Goal: Transaction & Acquisition: Obtain resource

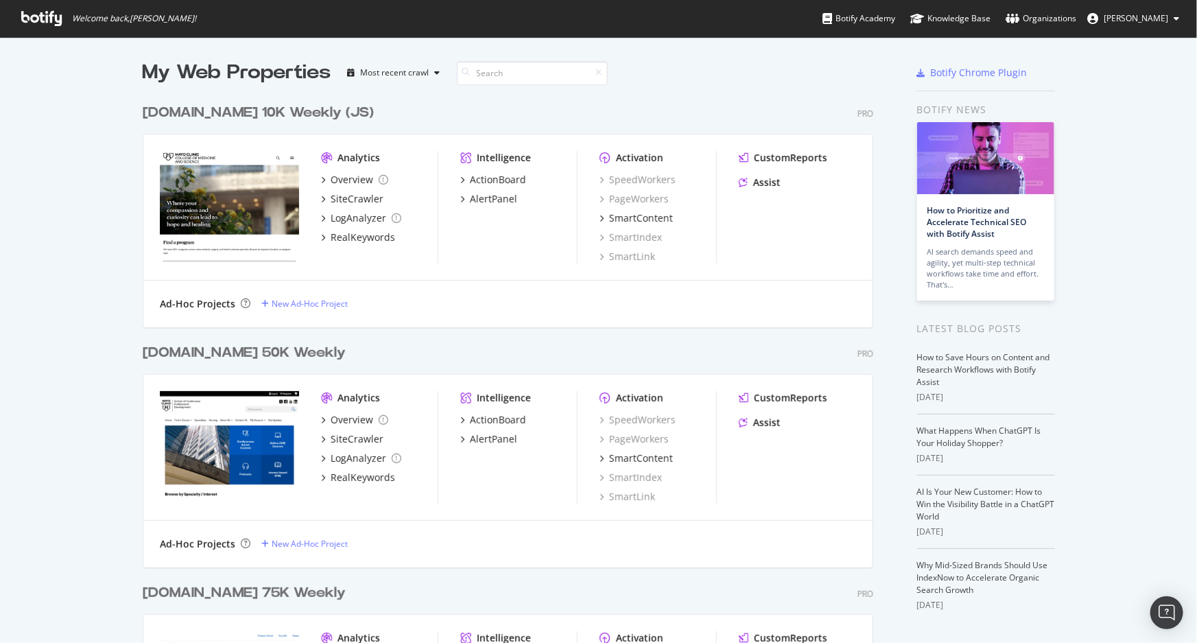
scroll to position [633, 1178]
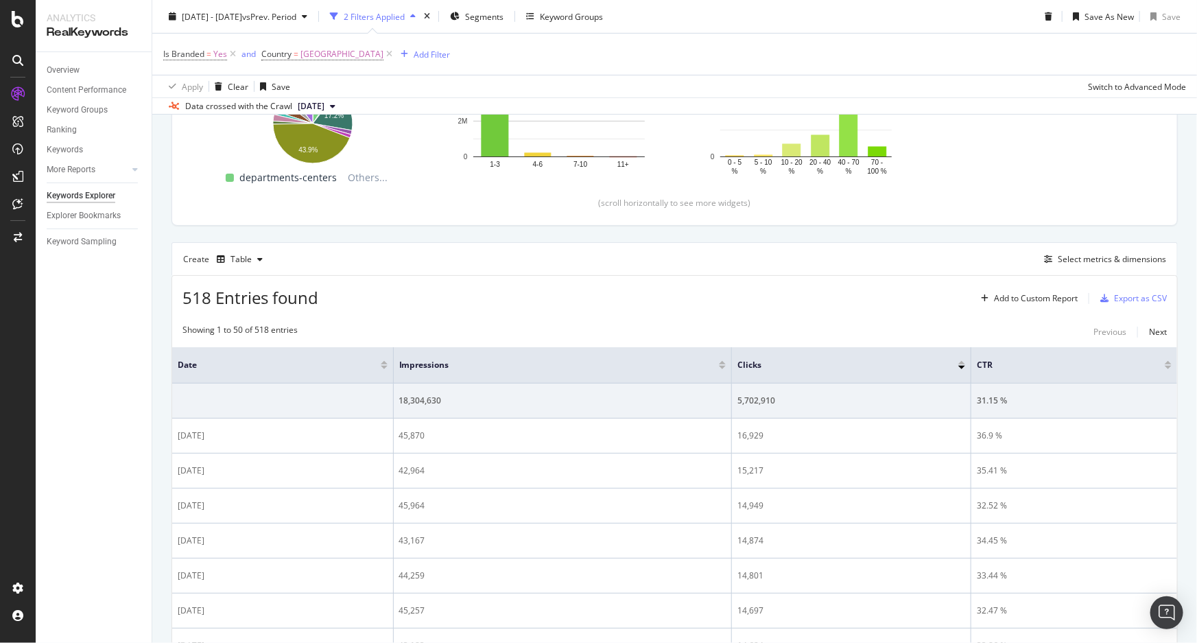
scroll to position [311, 0]
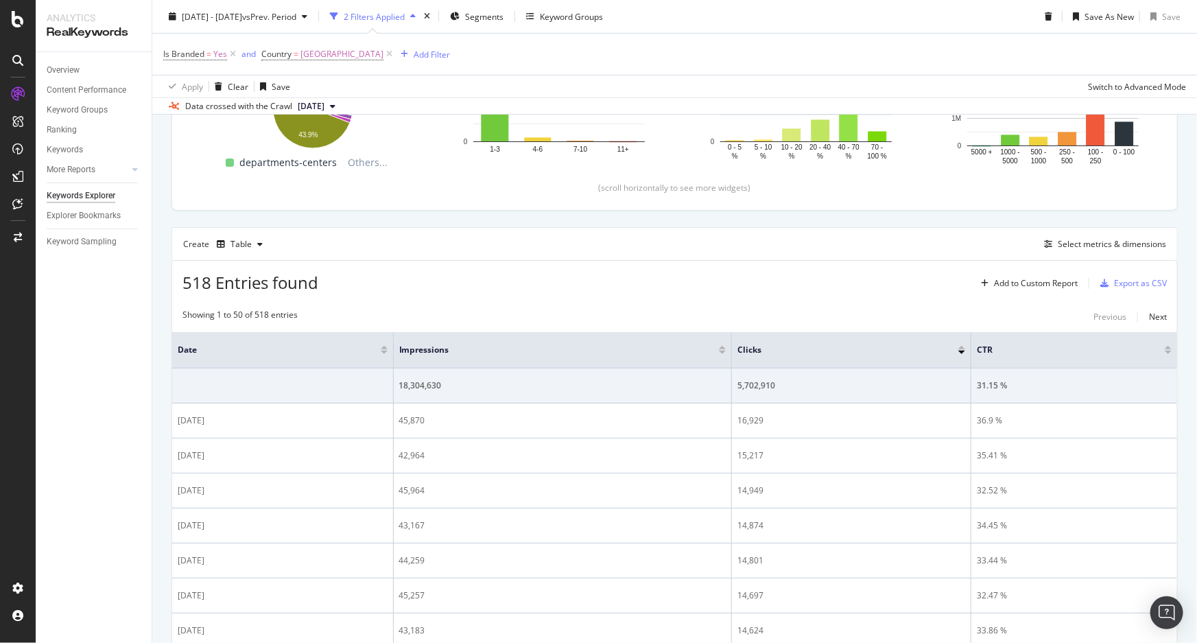
click at [381, 350] on div at bounding box center [384, 351] width 7 height 3
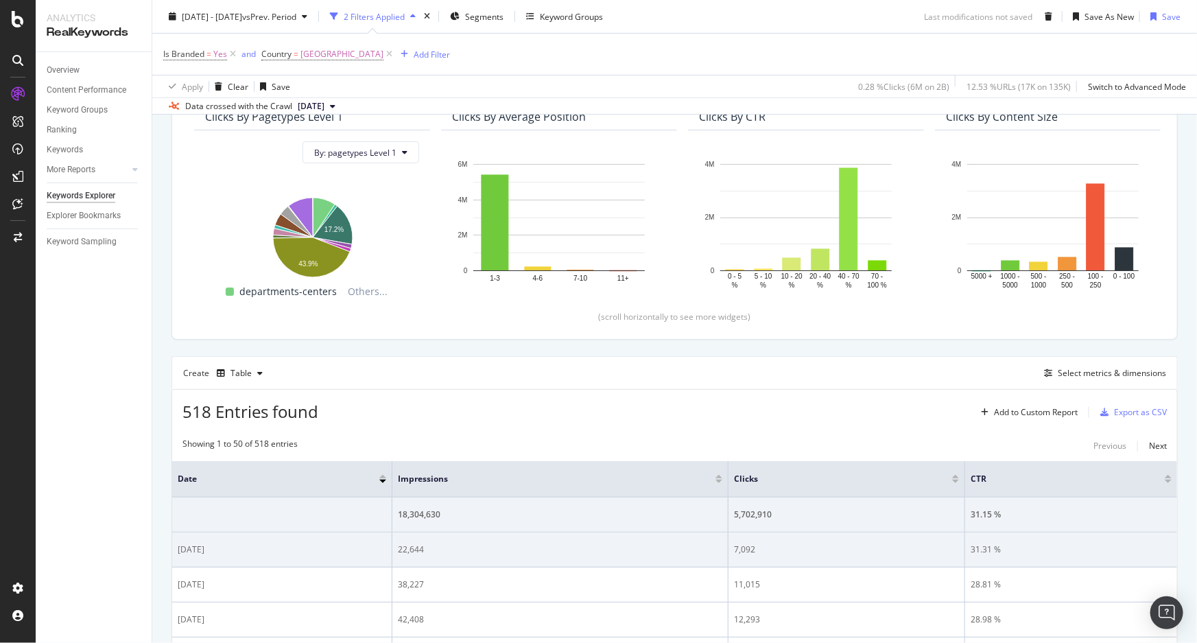
scroll to position [311, 0]
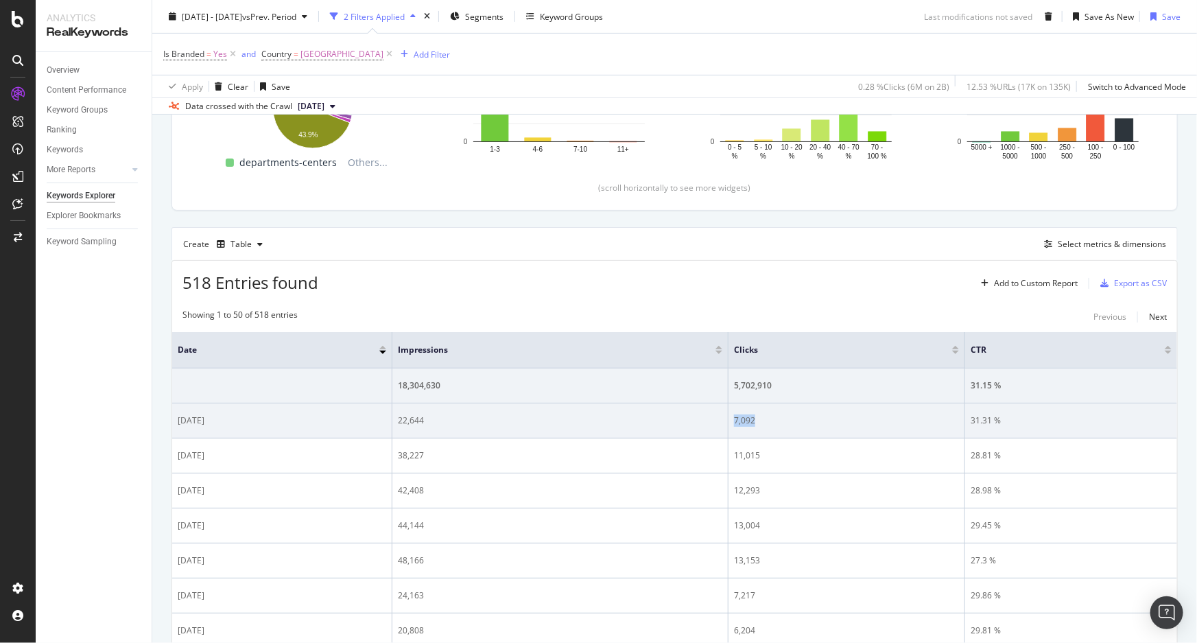
drag, startPoint x: 754, startPoint y: 420, endPoint x: 730, endPoint y: 419, distance: 24.0
click at [730, 419] on td "7,092" at bounding box center [846, 420] width 237 height 35
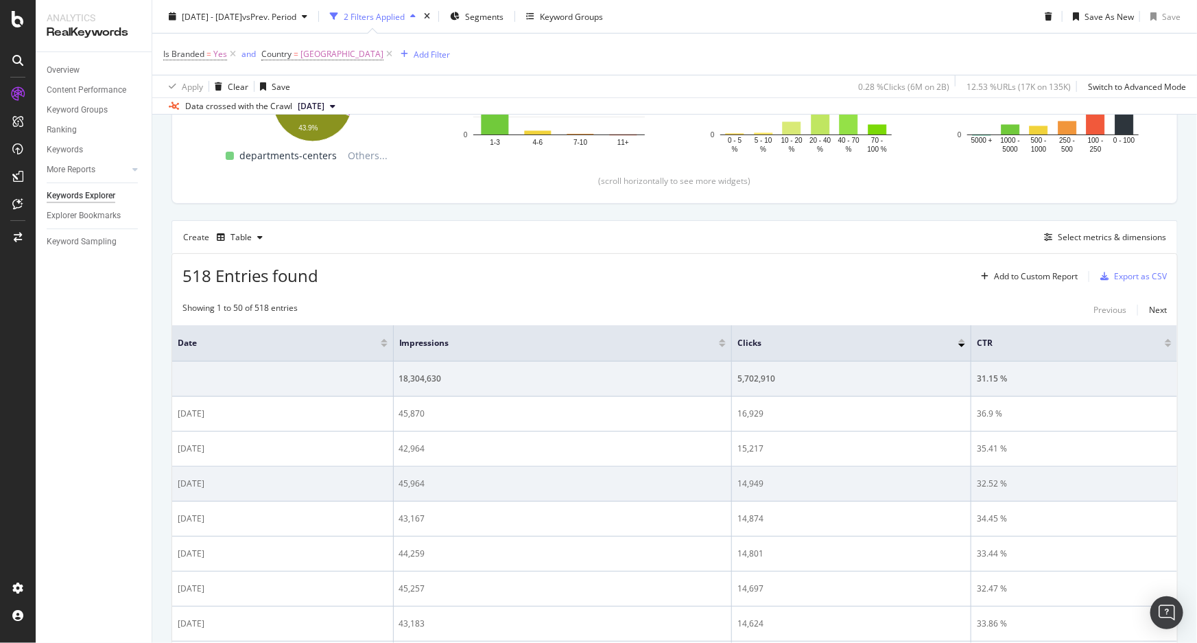
scroll to position [374, 0]
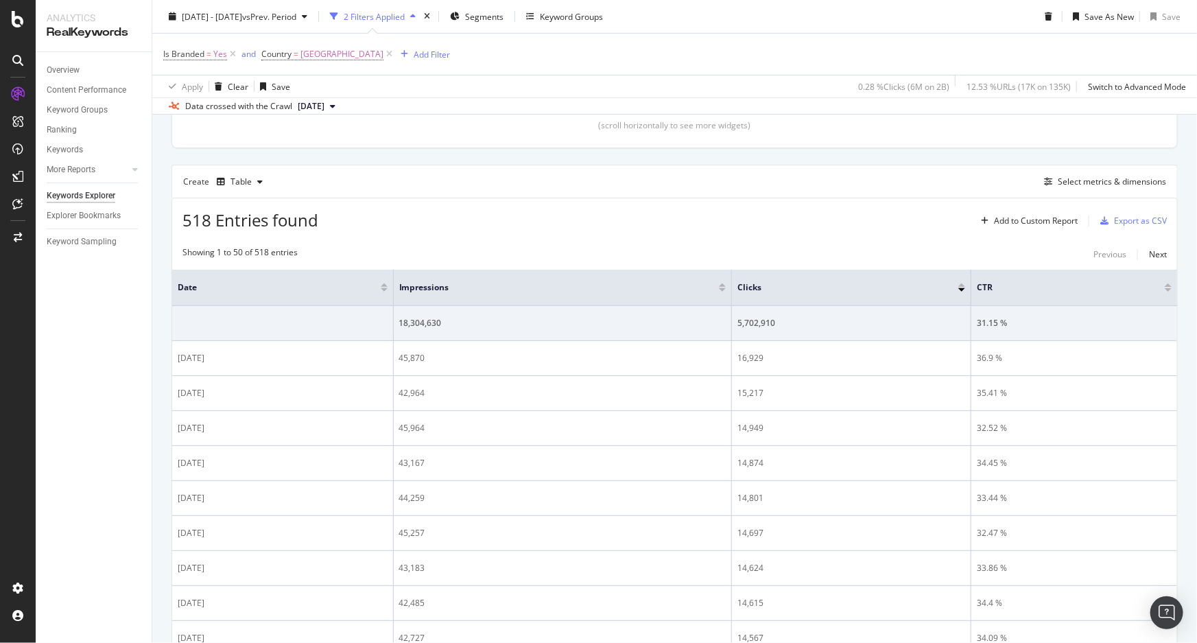
click at [381, 290] on div at bounding box center [384, 289] width 7 height 3
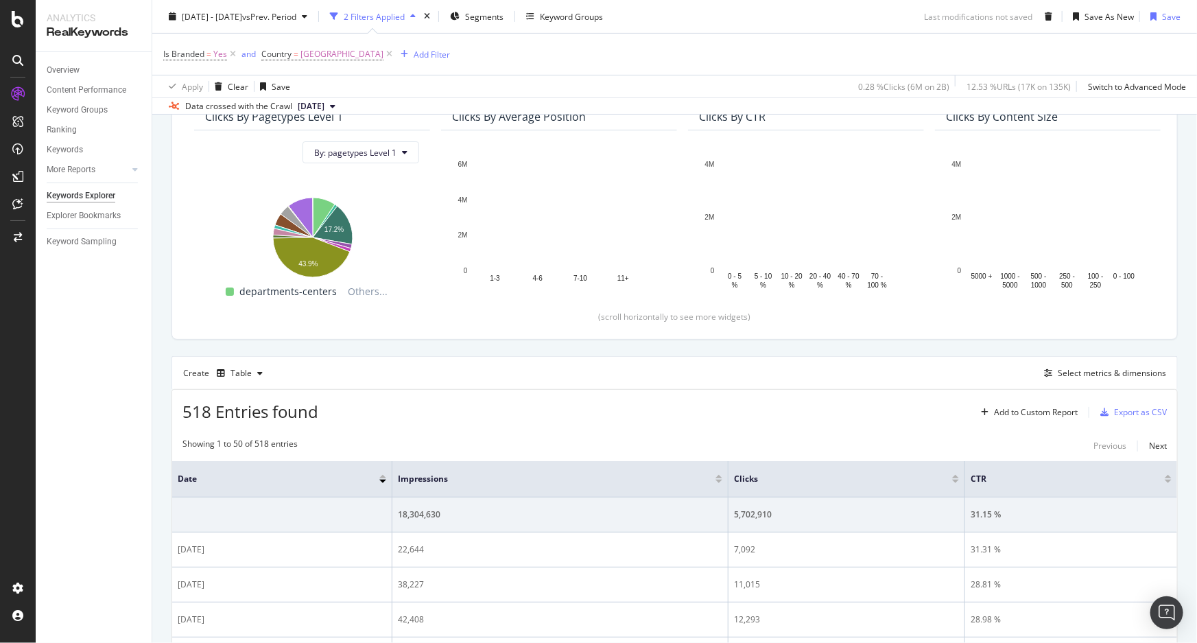
scroll to position [374, 0]
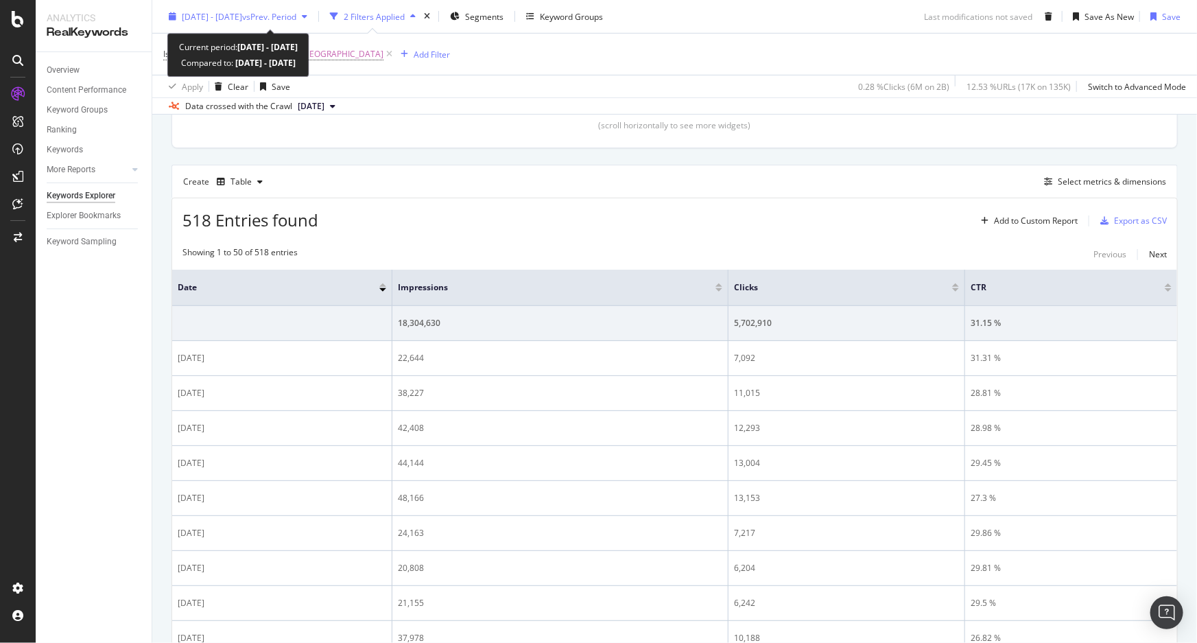
click at [242, 14] on span "[DATE] - [DATE]" at bounding box center [212, 16] width 60 height 12
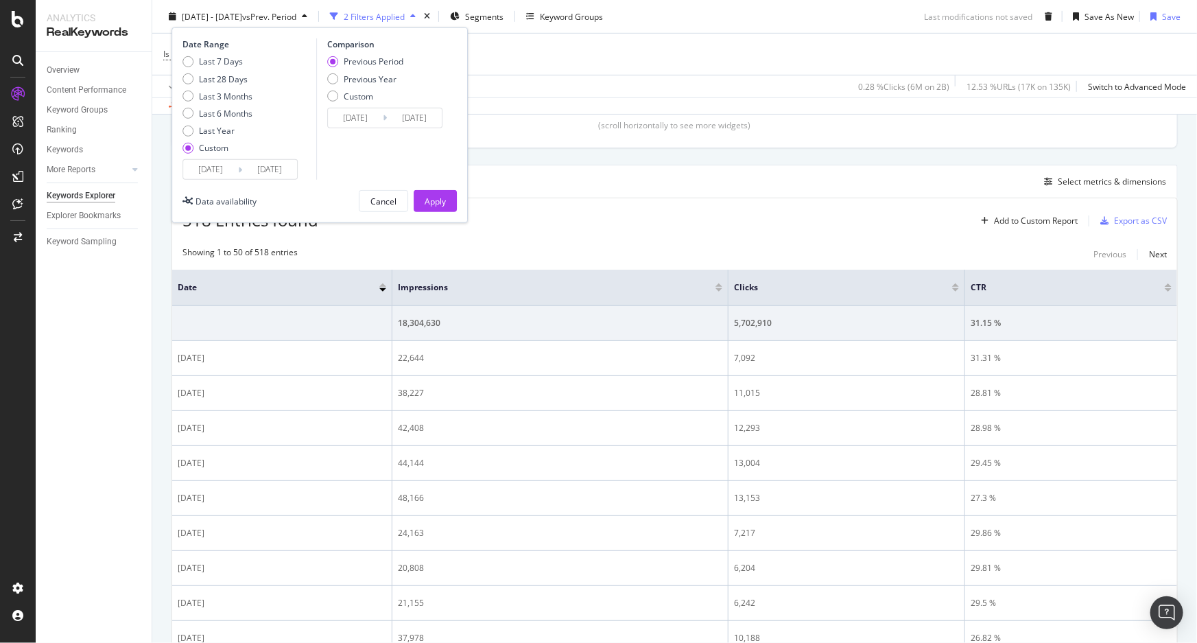
click at [267, 172] on input "2025/05/31" at bounding box center [269, 169] width 55 height 19
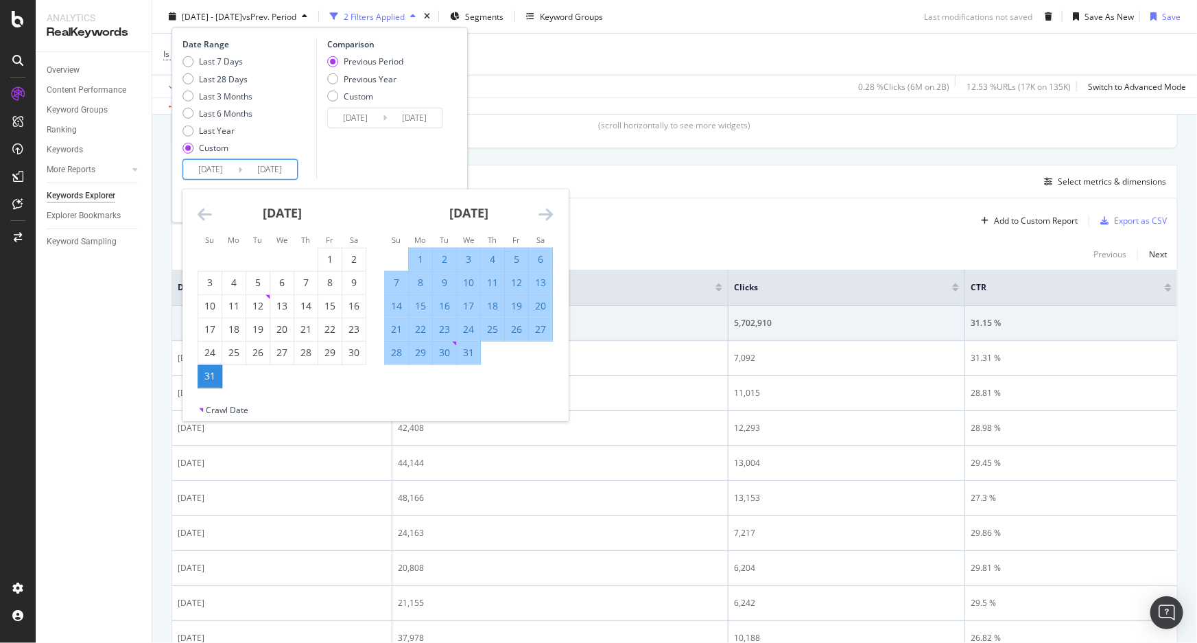
click at [545, 215] on icon "Move forward to switch to the next month." at bounding box center [545, 214] width 14 height 16
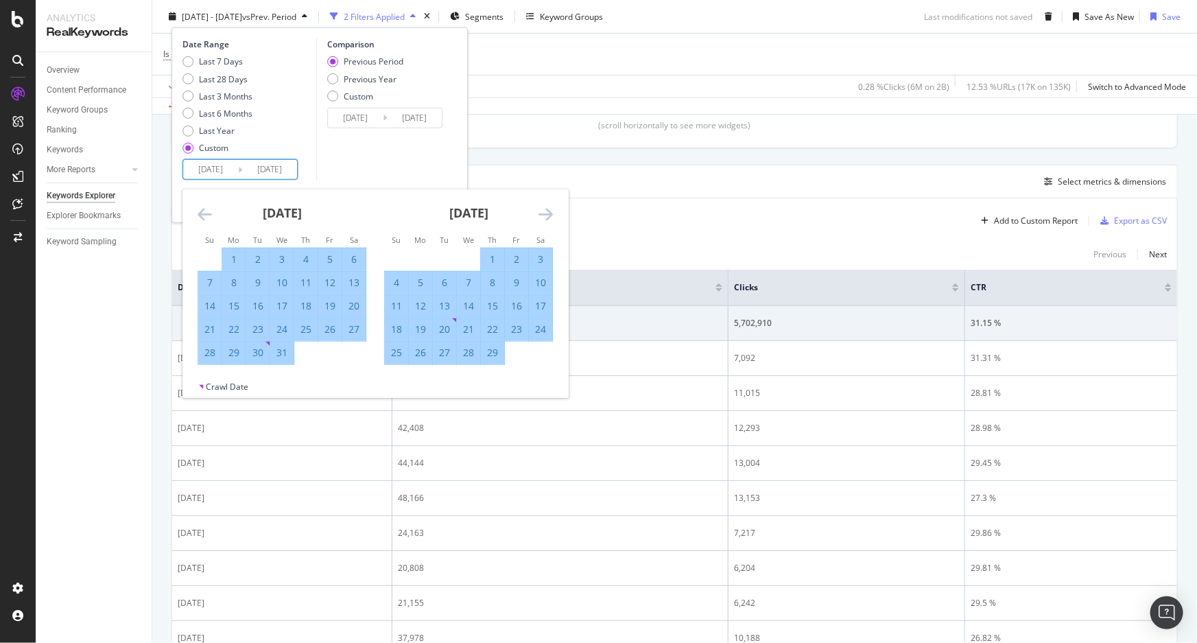
click at [545, 215] on icon "Move forward to switch to the next month." at bounding box center [545, 214] width 14 height 16
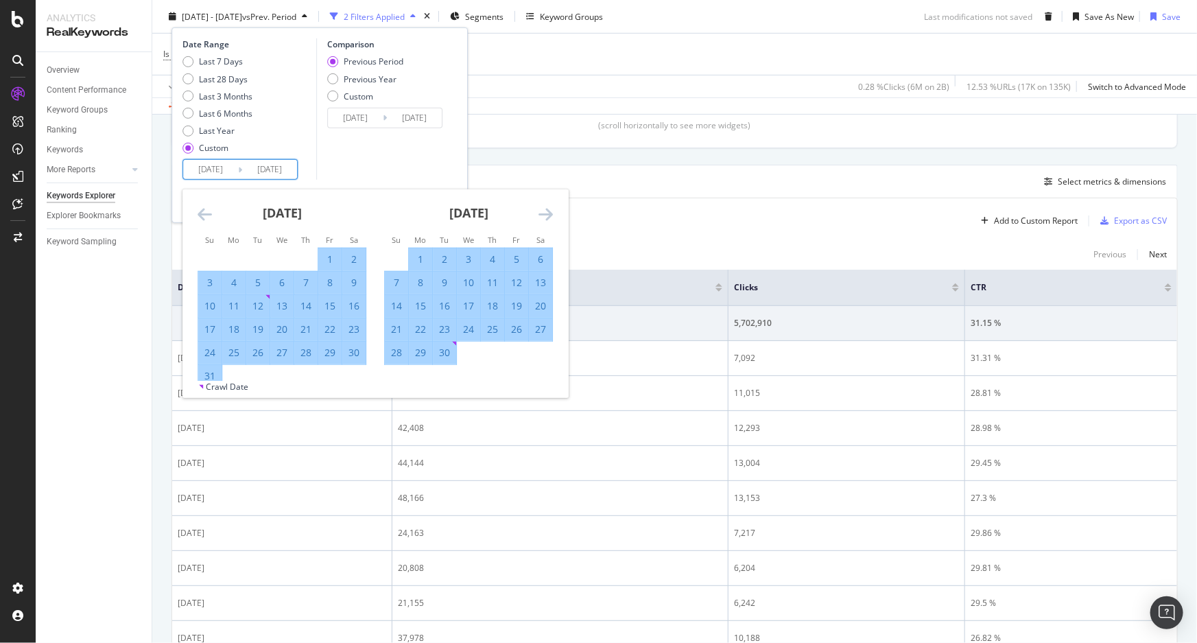
click at [545, 215] on icon "Move forward to switch to the next month." at bounding box center [545, 214] width 14 height 16
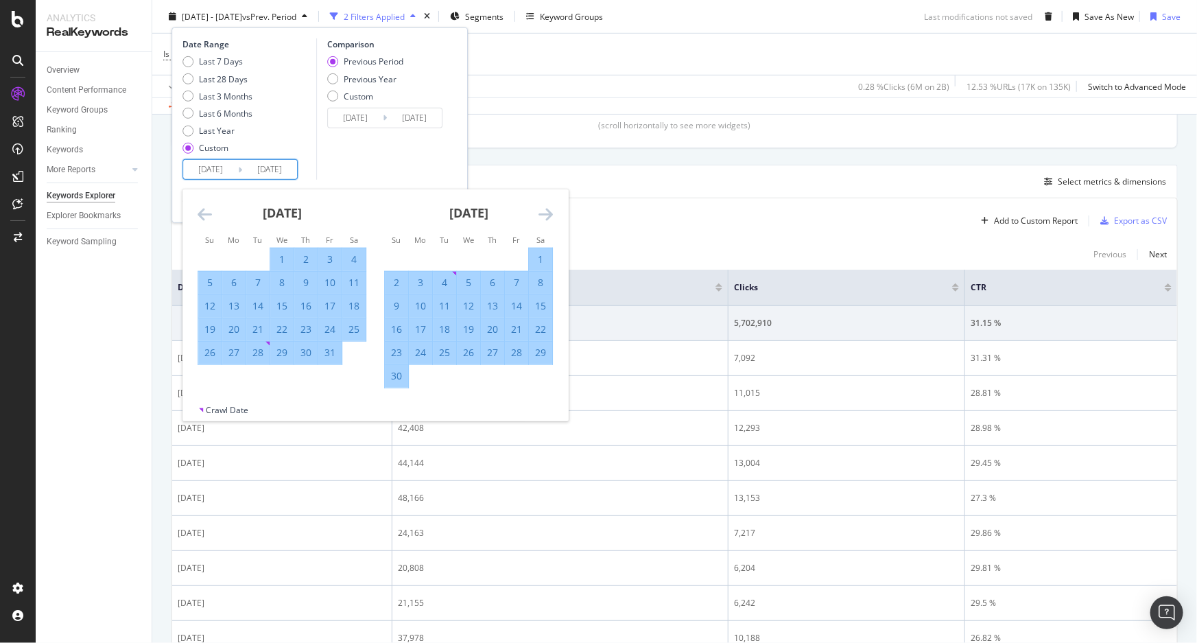
click at [545, 215] on icon "Move forward to switch to the next month." at bounding box center [545, 214] width 14 height 16
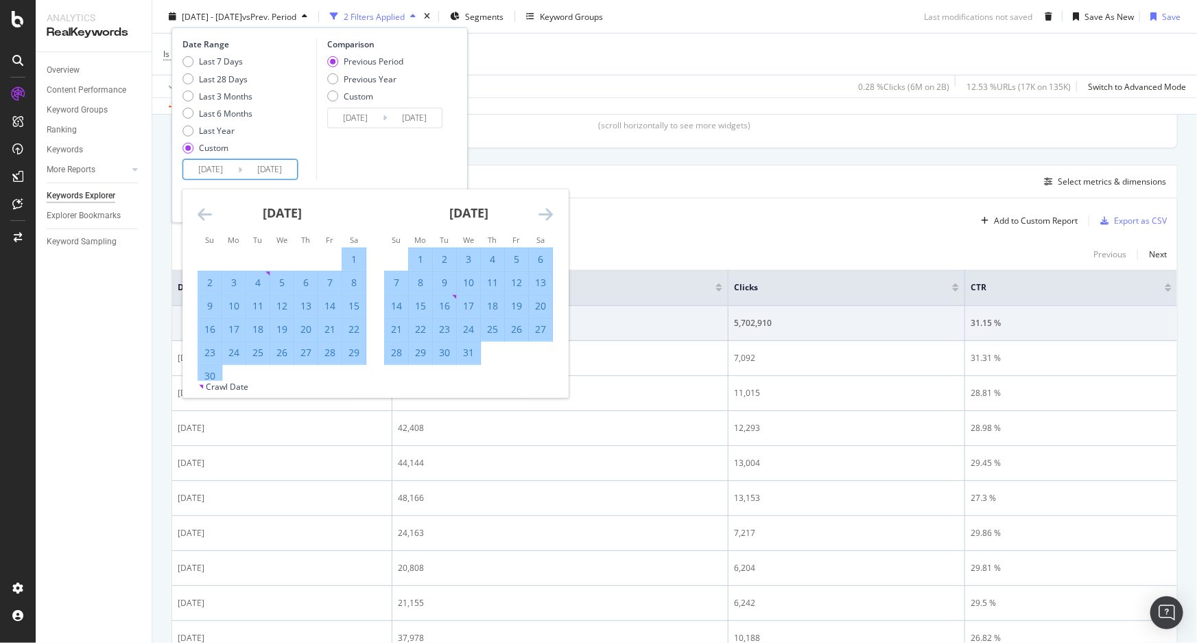
click at [545, 215] on icon "Move forward to switch to the next month." at bounding box center [545, 214] width 14 height 16
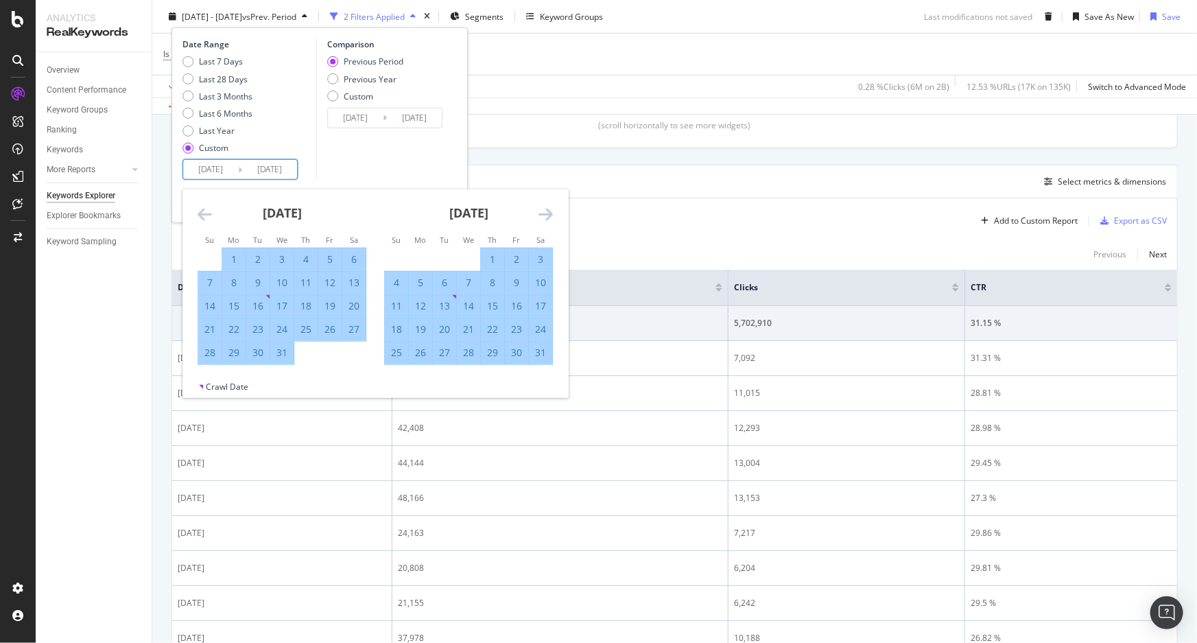
click at [545, 215] on icon "Move forward to switch to the next month." at bounding box center [545, 214] width 14 height 16
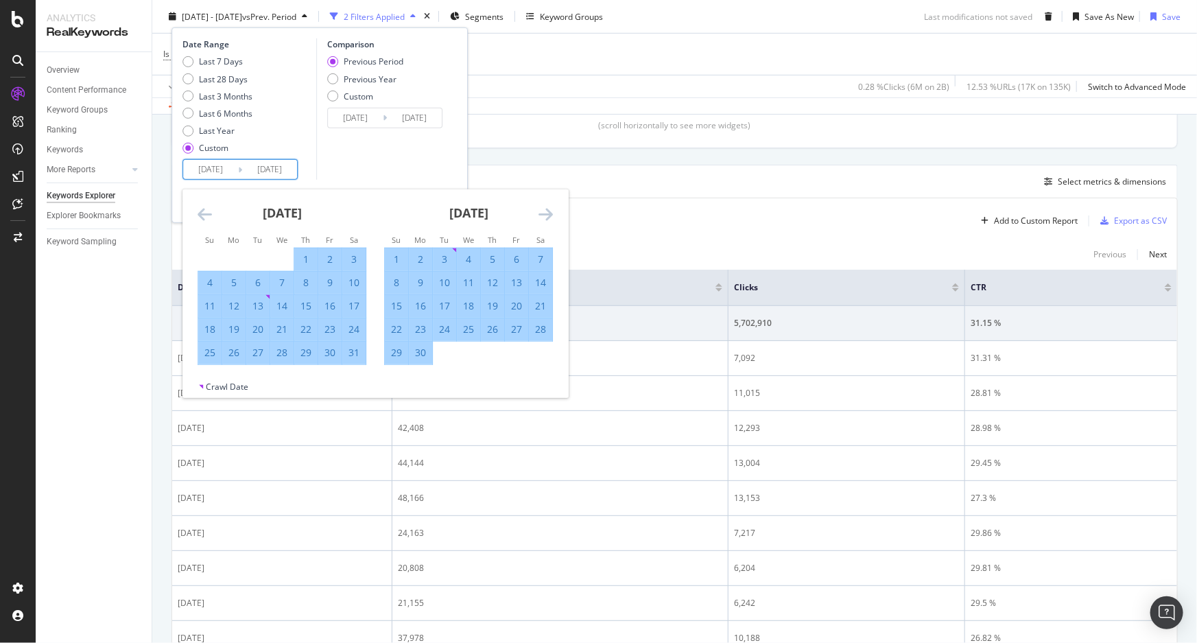
click at [545, 215] on icon "Move forward to switch to the next month." at bounding box center [545, 214] width 14 height 16
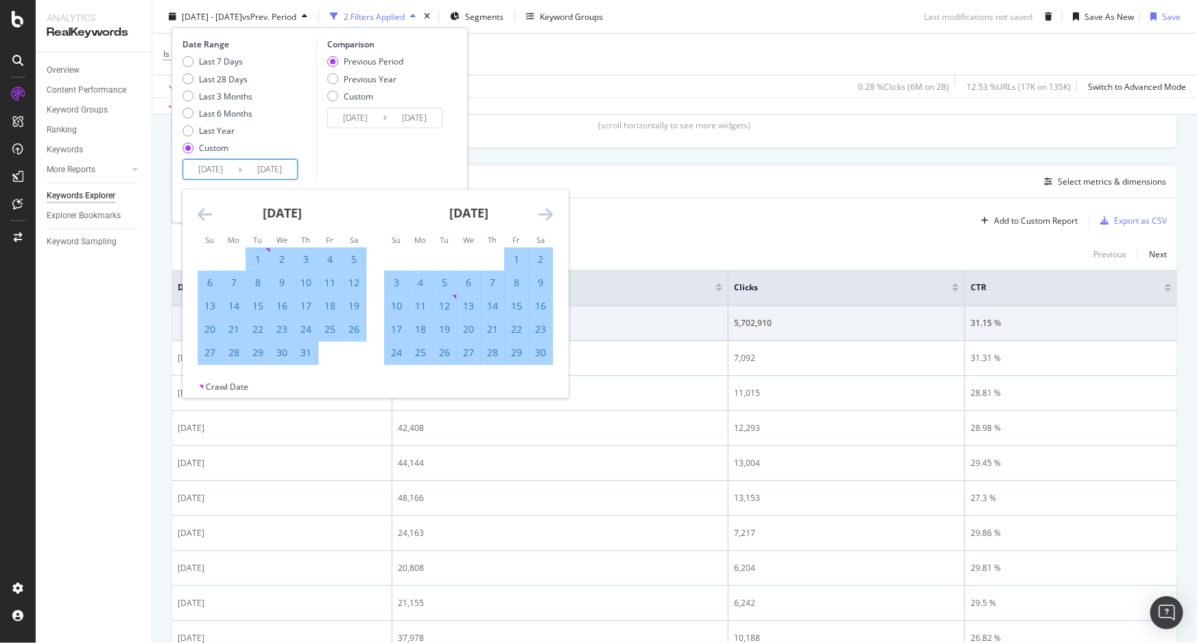
click at [545, 215] on icon "Move forward to switch to the next month." at bounding box center [545, 214] width 14 height 16
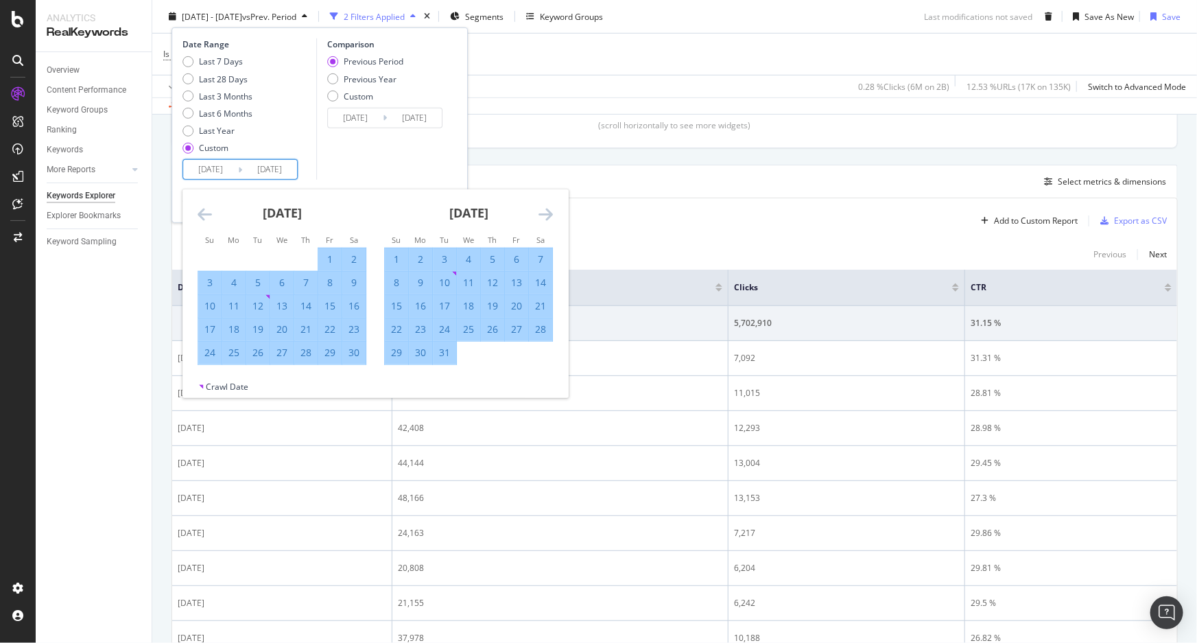
click at [545, 215] on icon "Move forward to switch to the next month." at bounding box center [545, 214] width 14 height 16
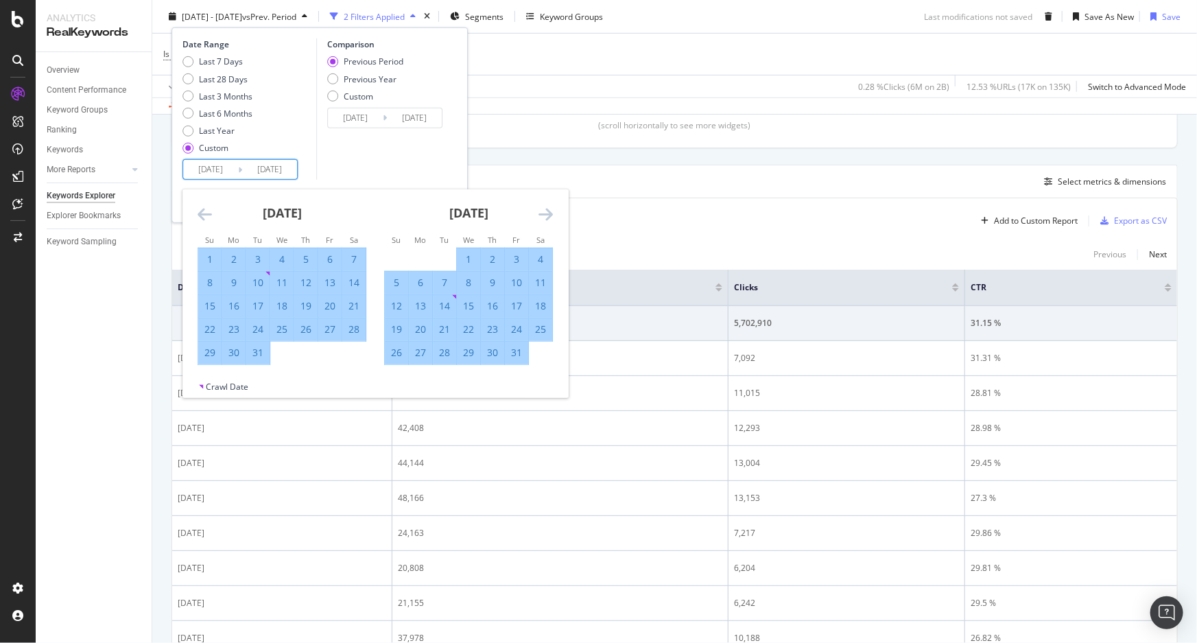
click at [545, 215] on icon "Move forward to switch to the next month." at bounding box center [545, 214] width 14 height 16
click at [276, 254] on div "1" at bounding box center [281, 259] width 23 height 14
type input "2025/01/01"
type input "2022/12/28"
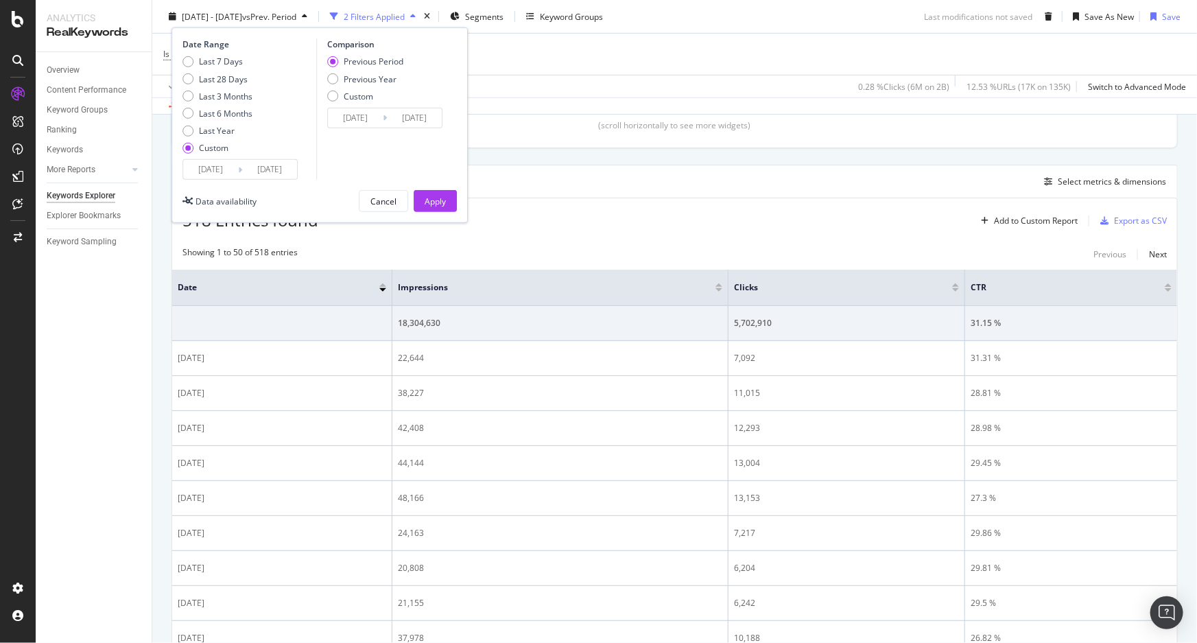
click at [276, 169] on input "2025/01/01" at bounding box center [269, 169] width 55 height 19
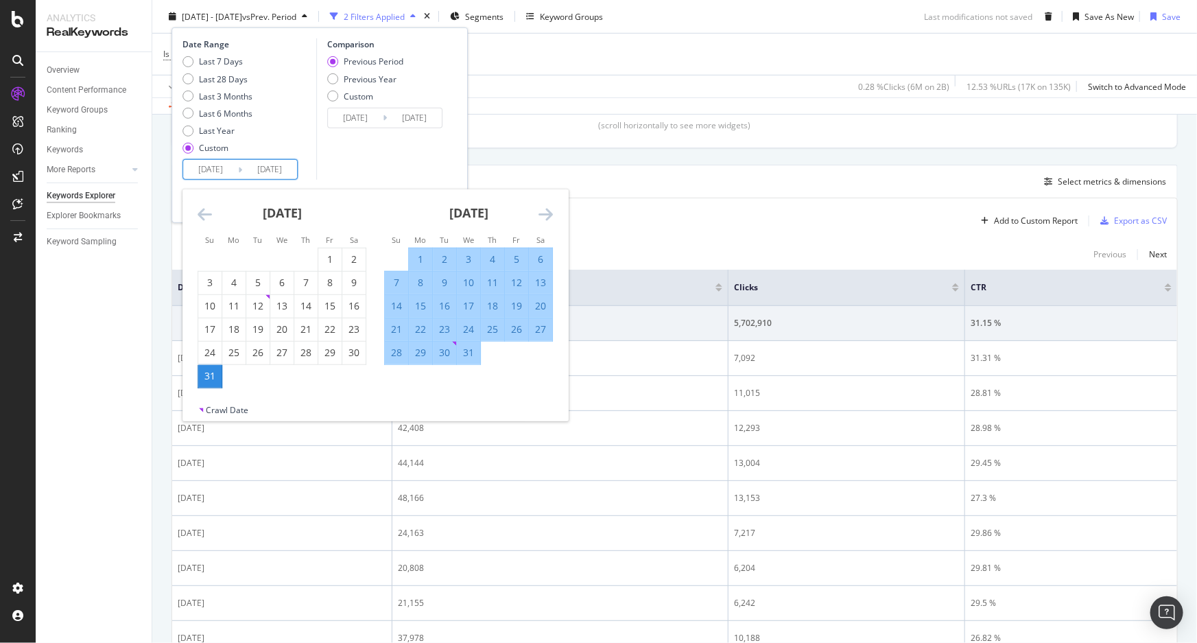
click at [219, 171] on input "2023/12/31" at bounding box center [210, 169] width 55 height 19
click at [542, 215] on icon "Move forward to switch to the next month." at bounding box center [545, 214] width 14 height 16
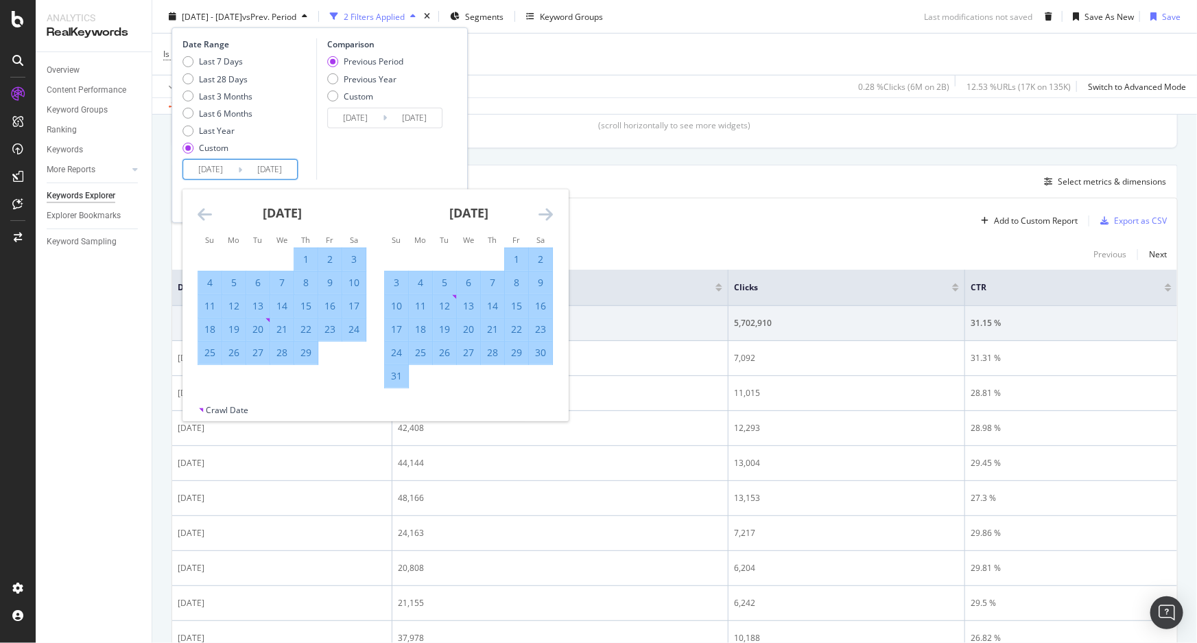
click at [542, 215] on icon "Move forward to switch to the next month." at bounding box center [545, 214] width 14 height 16
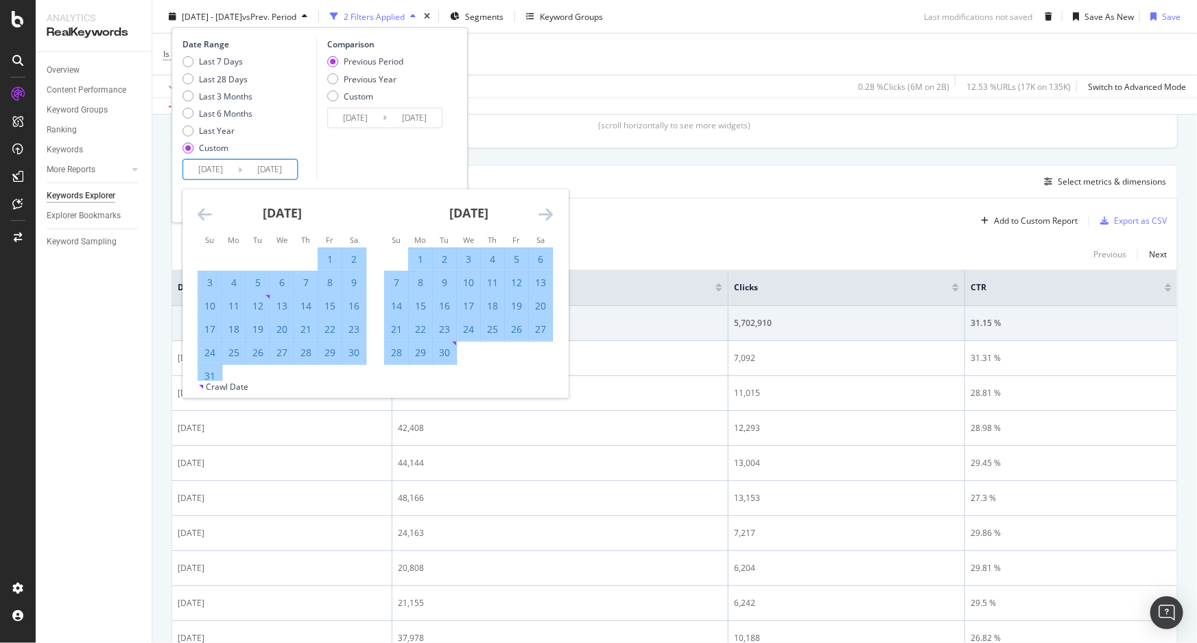
click at [542, 215] on icon "Move forward to switch to the next month." at bounding box center [545, 214] width 14 height 16
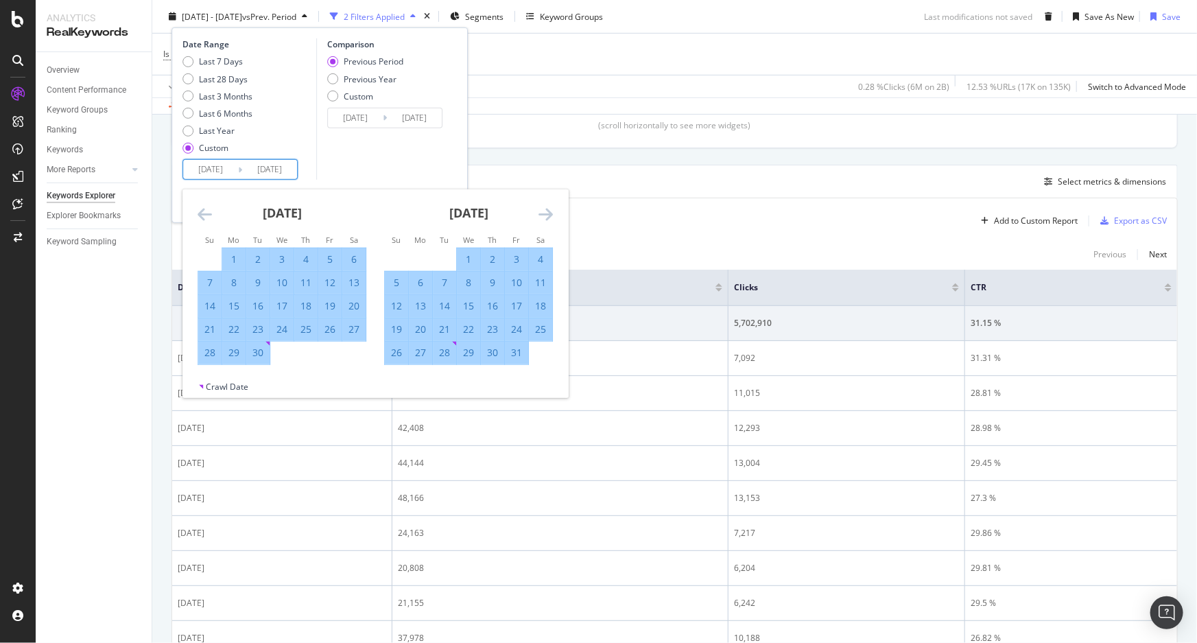
click at [542, 215] on icon "Move forward to switch to the next month." at bounding box center [545, 214] width 14 height 16
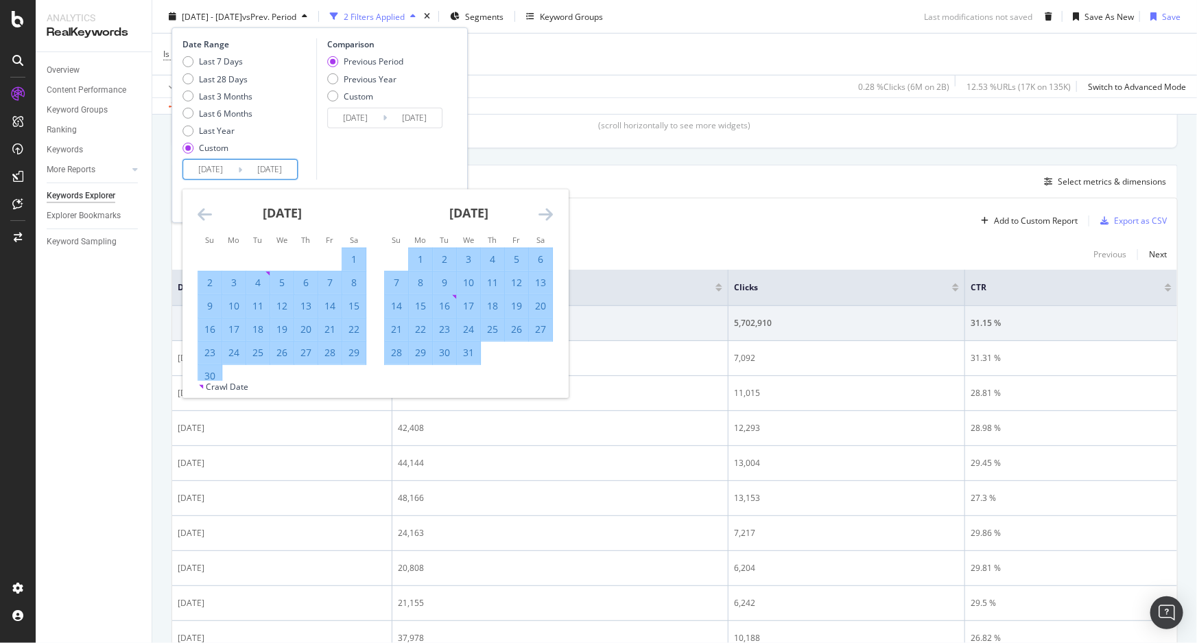
click at [542, 215] on icon "Move forward to switch to the next month." at bounding box center [545, 214] width 14 height 16
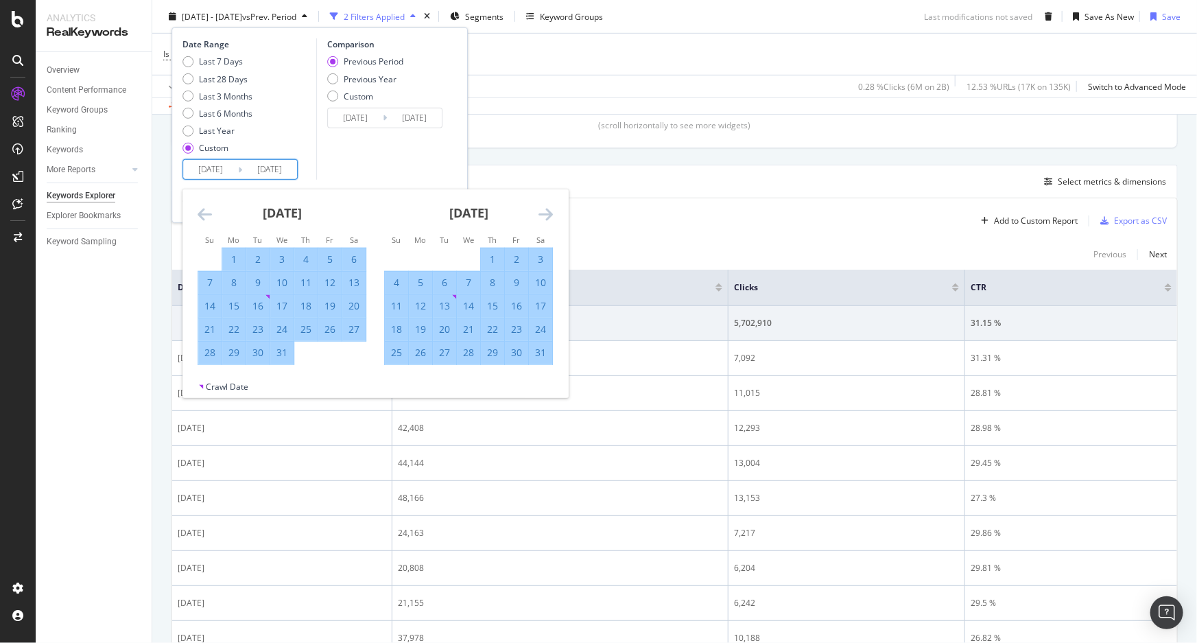
click at [542, 215] on icon "Move forward to switch to the next month." at bounding box center [545, 214] width 14 height 16
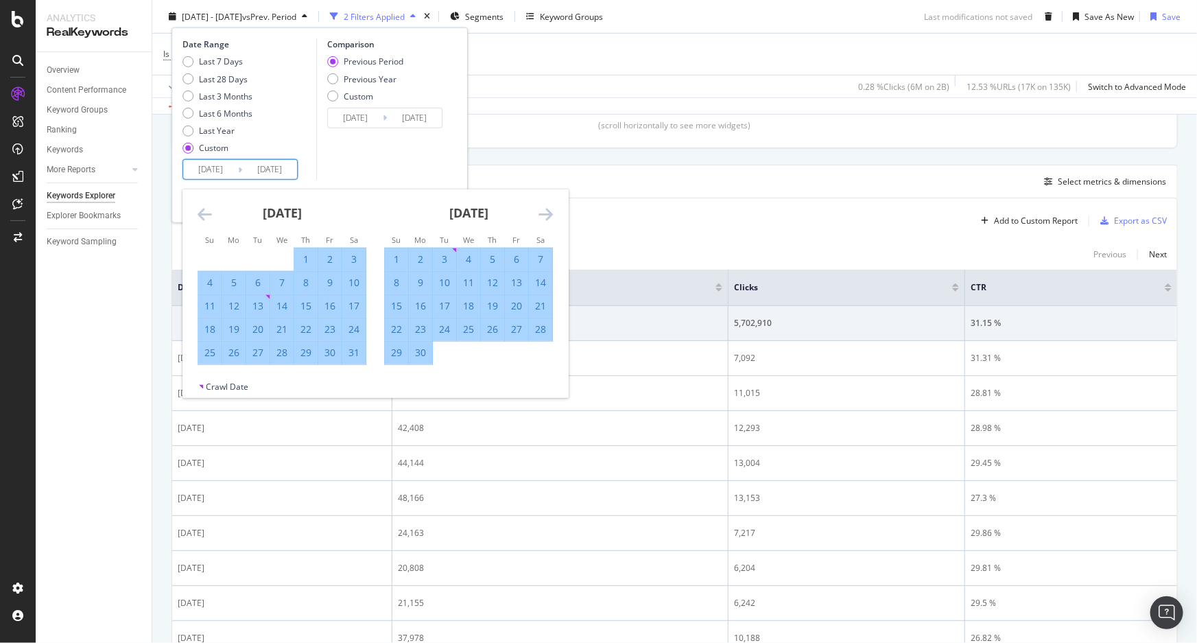
click at [542, 215] on icon "Move forward to switch to the next month." at bounding box center [545, 214] width 14 height 16
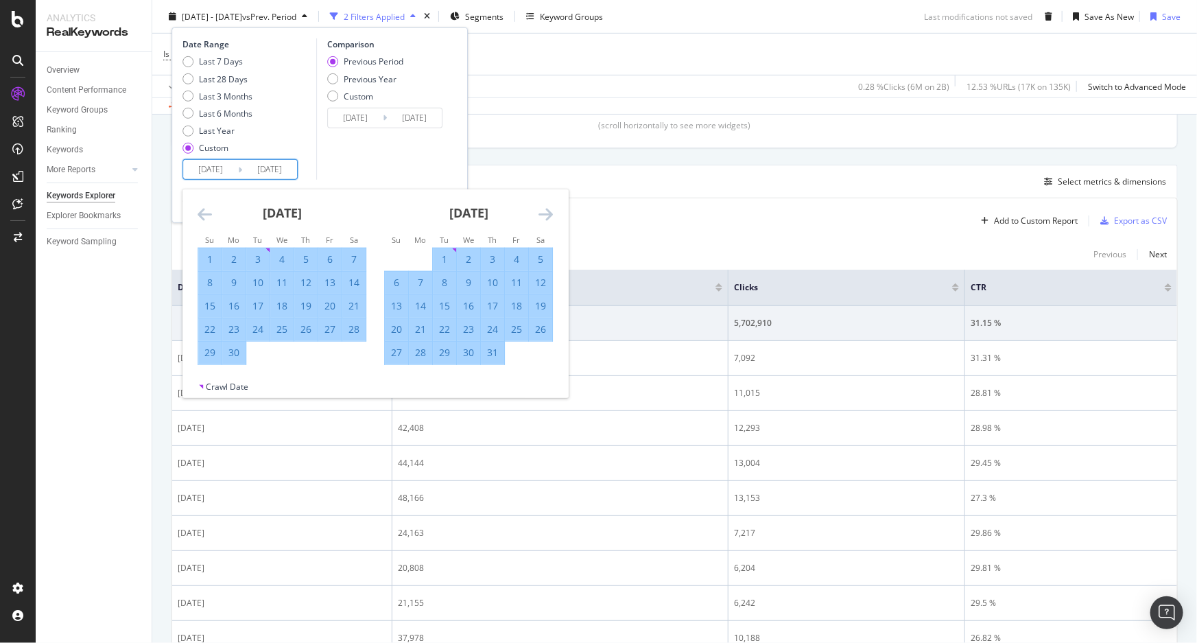
click at [542, 215] on icon "Move forward to switch to the next month." at bounding box center [545, 214] width 14 height 16
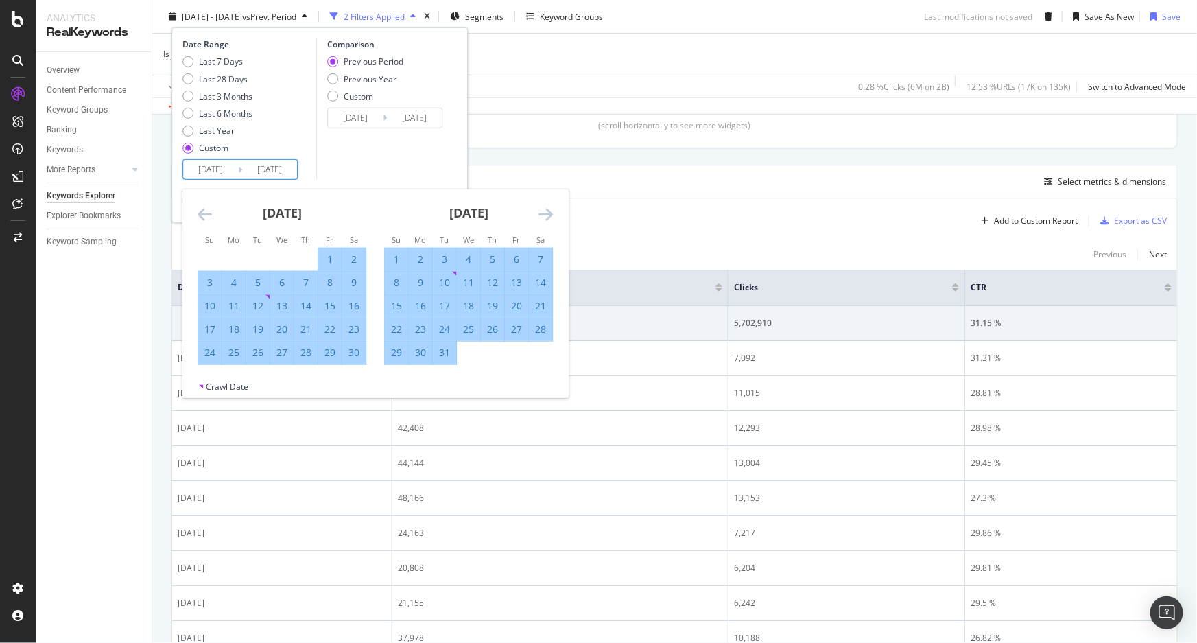
click at [542, 215] on icon "Move forward to switch to the next month." at bounding box center [545, 214] width 14 height 16
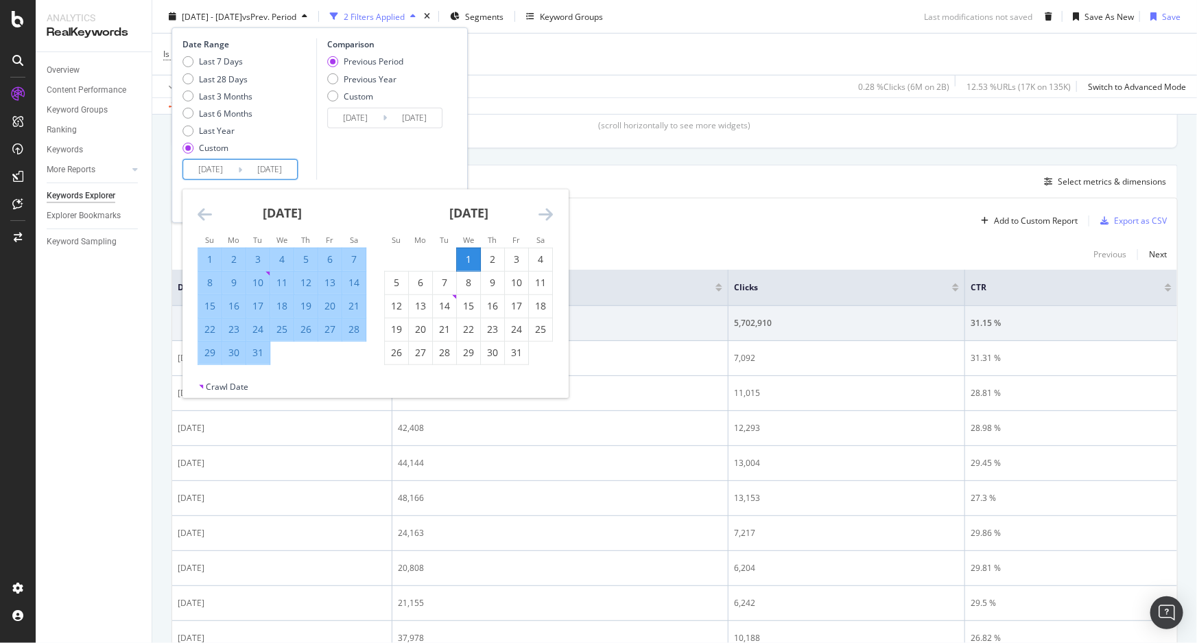
click at [466, 255] on div "1" at bounding box center [468, 259] width 23 height 14
type input "2025/01/01"
type input "2024/12/31"
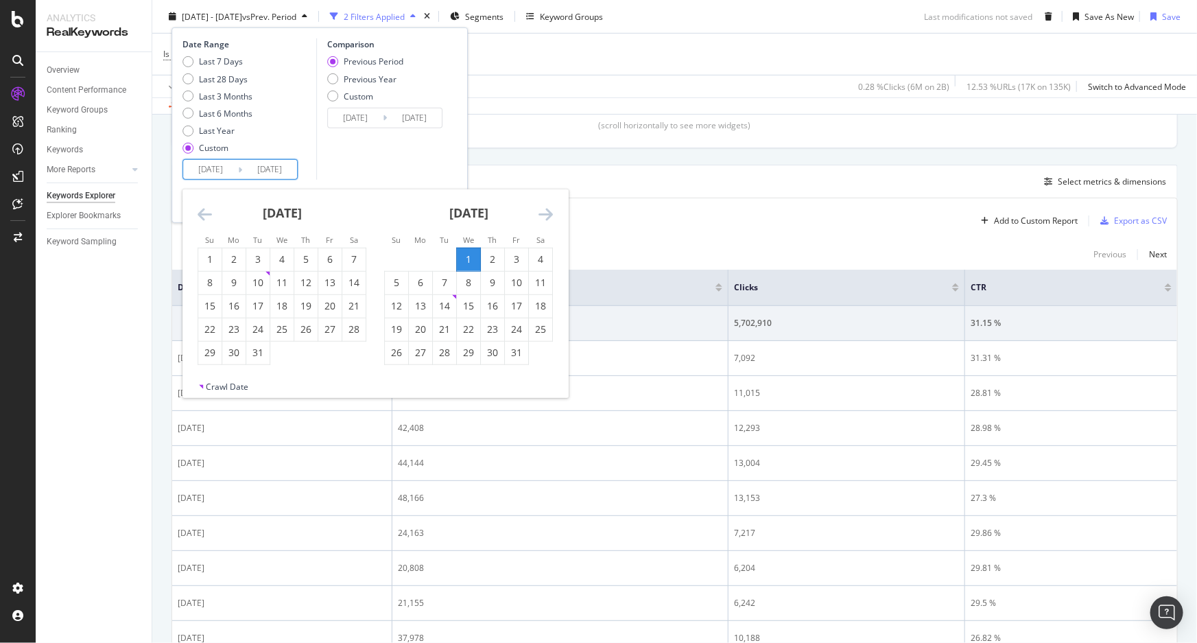
click at [281, 169] on input "2025/01/01" at bounding box center [269, 169] width 55 height 19
click at [547, 212] on icon "Move forward to switch to the next month." at bounding box center [545, 214] width 14 height 16
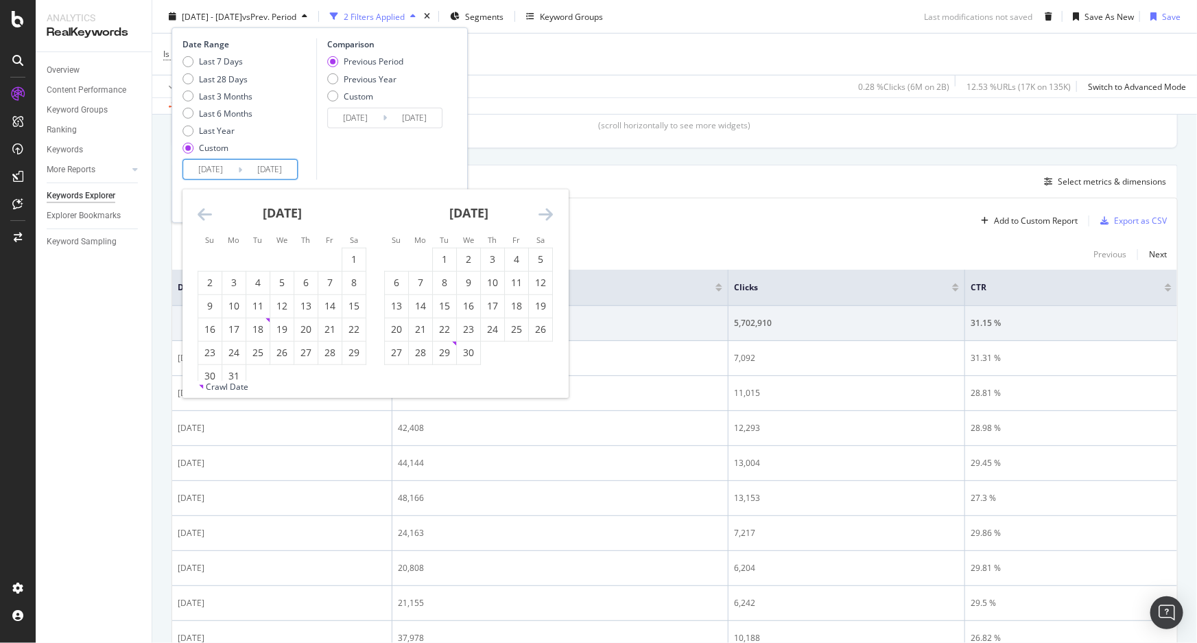
click at [547, 212] on icon "Move forward to switch to the next month." at bounding box center [545, 214] width 14 height 16
click at [547, 211] on icon "Move forward to switch to the next month." at bounding box center [545, 214] width 14 height 16
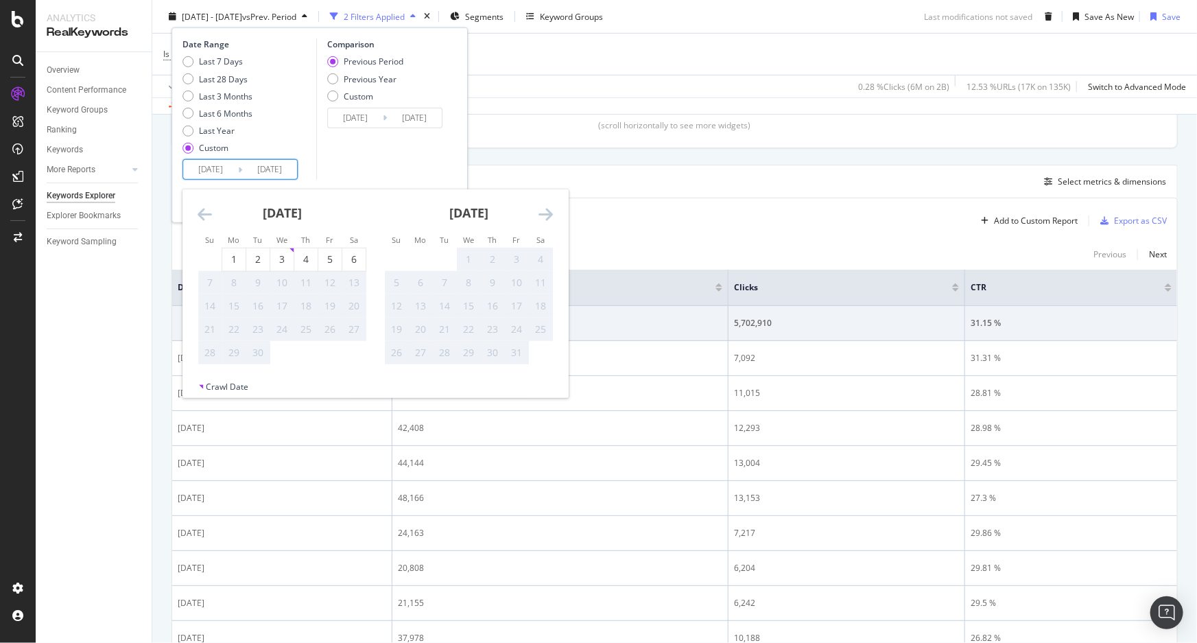
click at [202, 213] on icon "Move backward to switch to the previous month." at bounding box center [205, 214] width 14 height 16
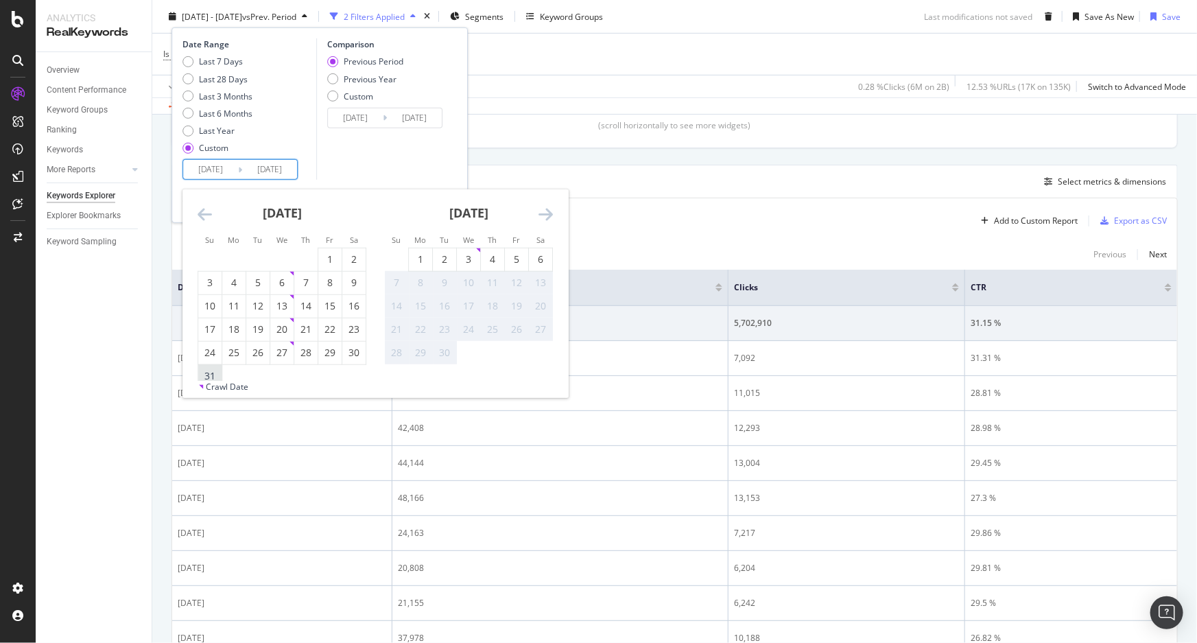
click at [206, 370] on div "31" at bounding box center [209, 376] width 23 height 14
type input "2025/08/31"
type input "2024/05/02"
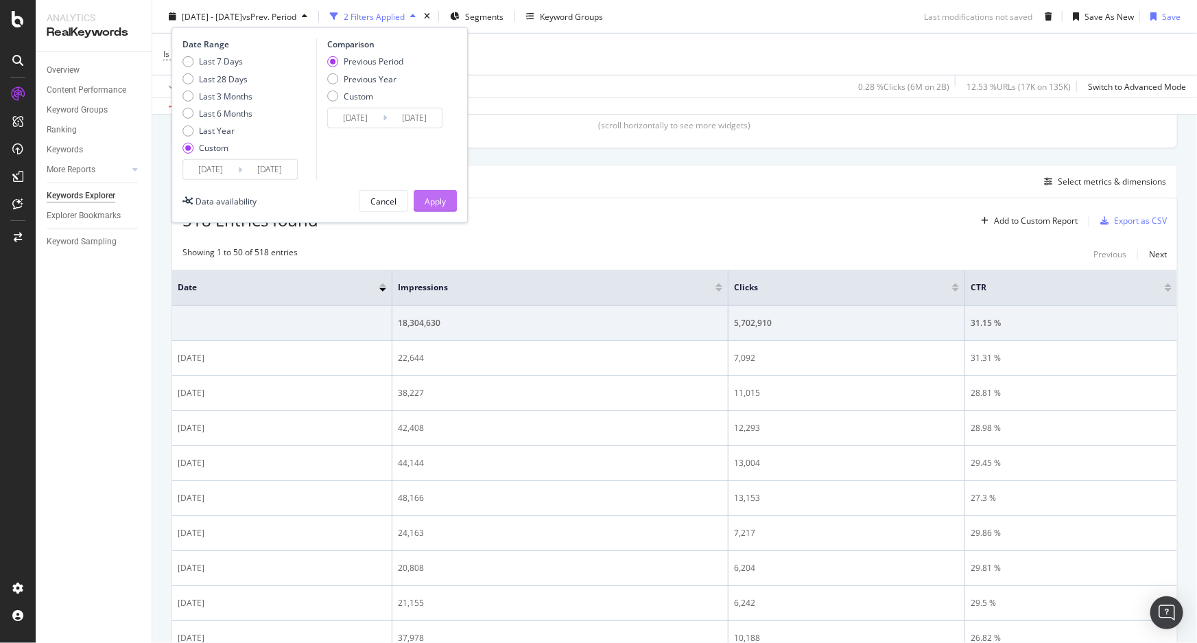
click at [436, 202] on div "Apply" at bounding box center [435, 201] width 21 height 12
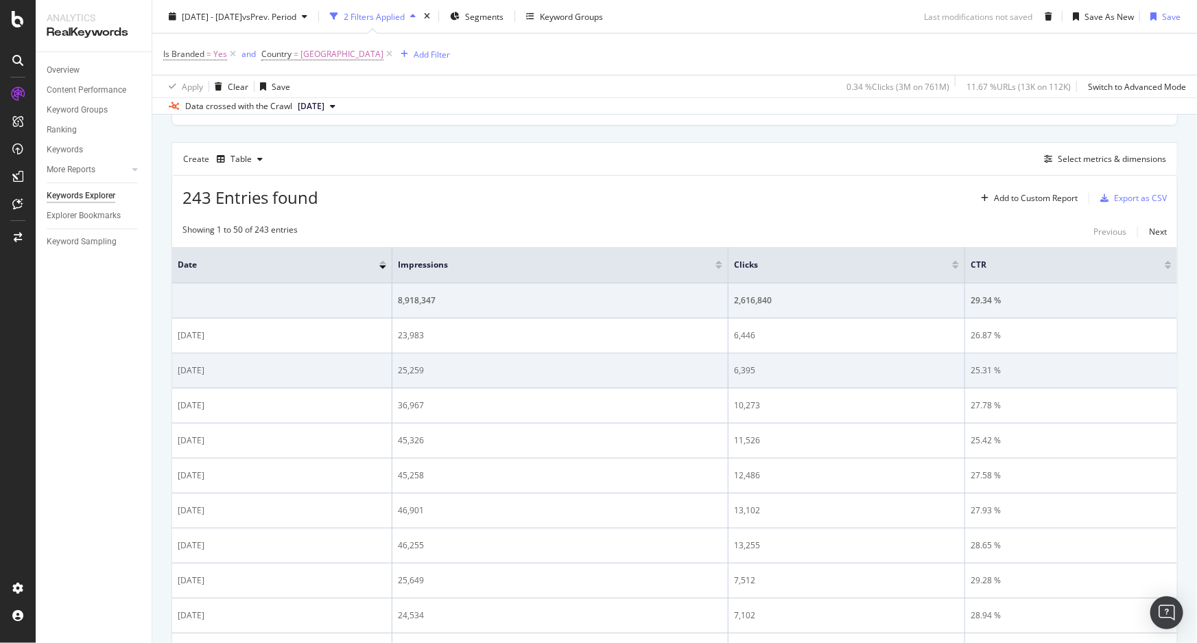
scroll to position [436, 0]
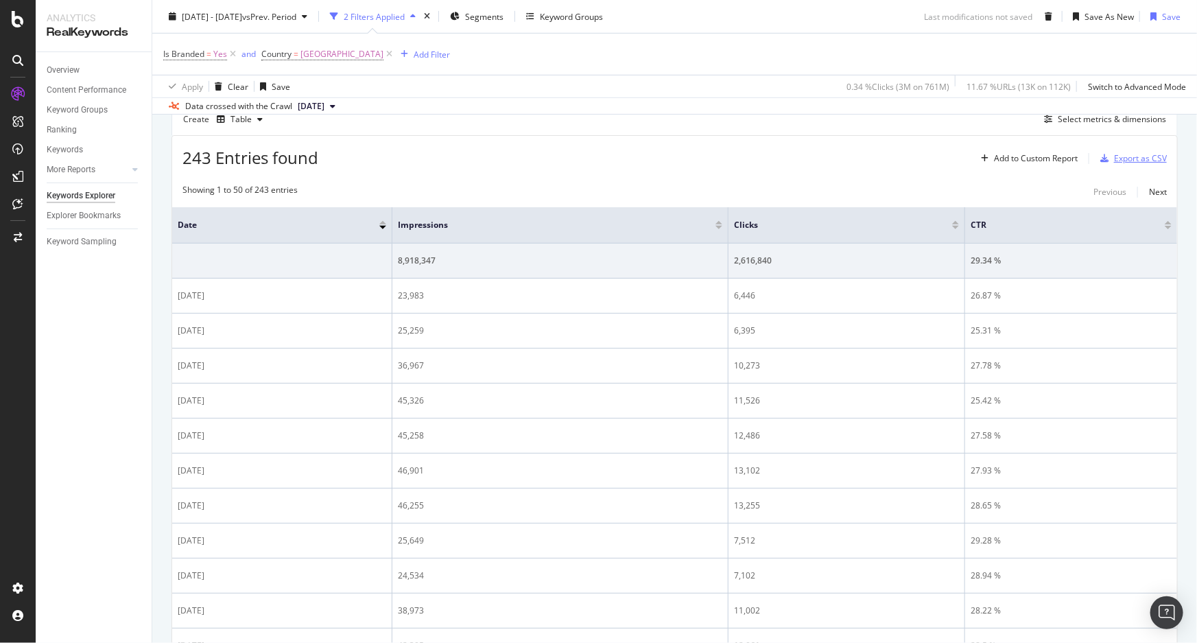
click at [1131, 158] on div "Export as CSV" at bounding box center [1140, 158] width 53 height 12
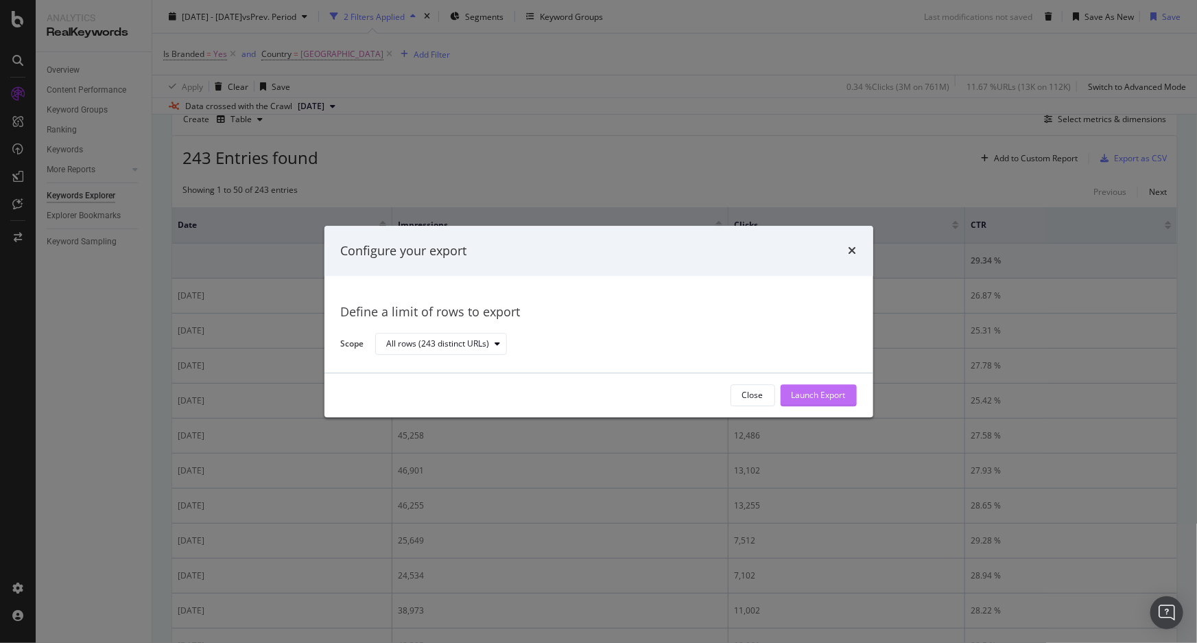
click at [807, 395] on div "Launch Export" at bounding box center [819, 396] width 54 height 12
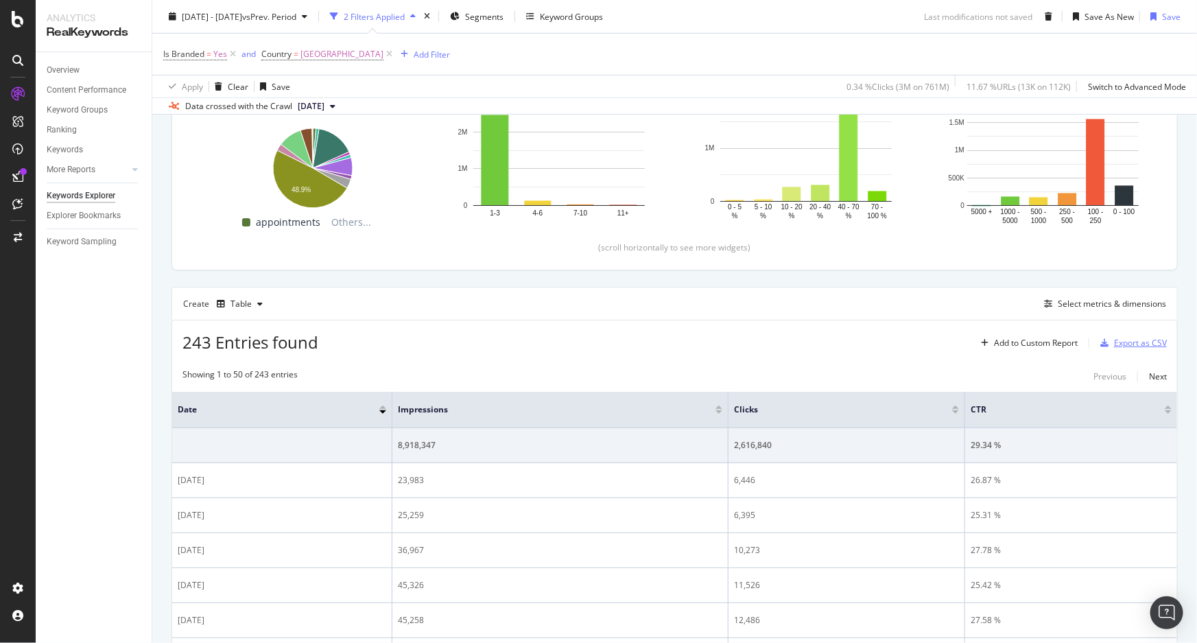
scroll to position [249, 0]
